Goal: Navigation & Orientation: Find specific page/section

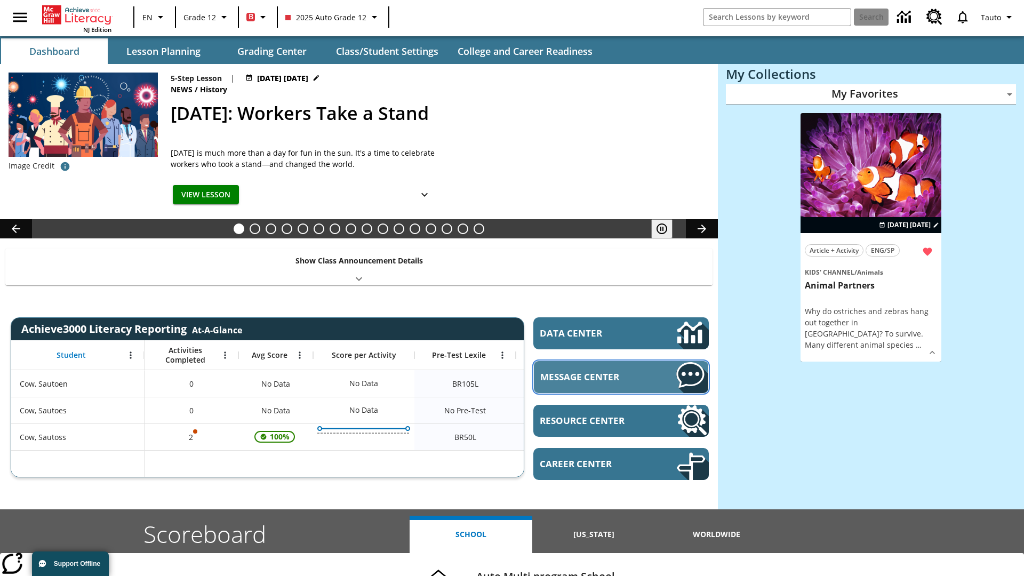
click at [621, 377] on span "Message Center" at bounding box center [592, 377] width 104 height 12
